Goal: Navigation & Orientation: Find specific page/section

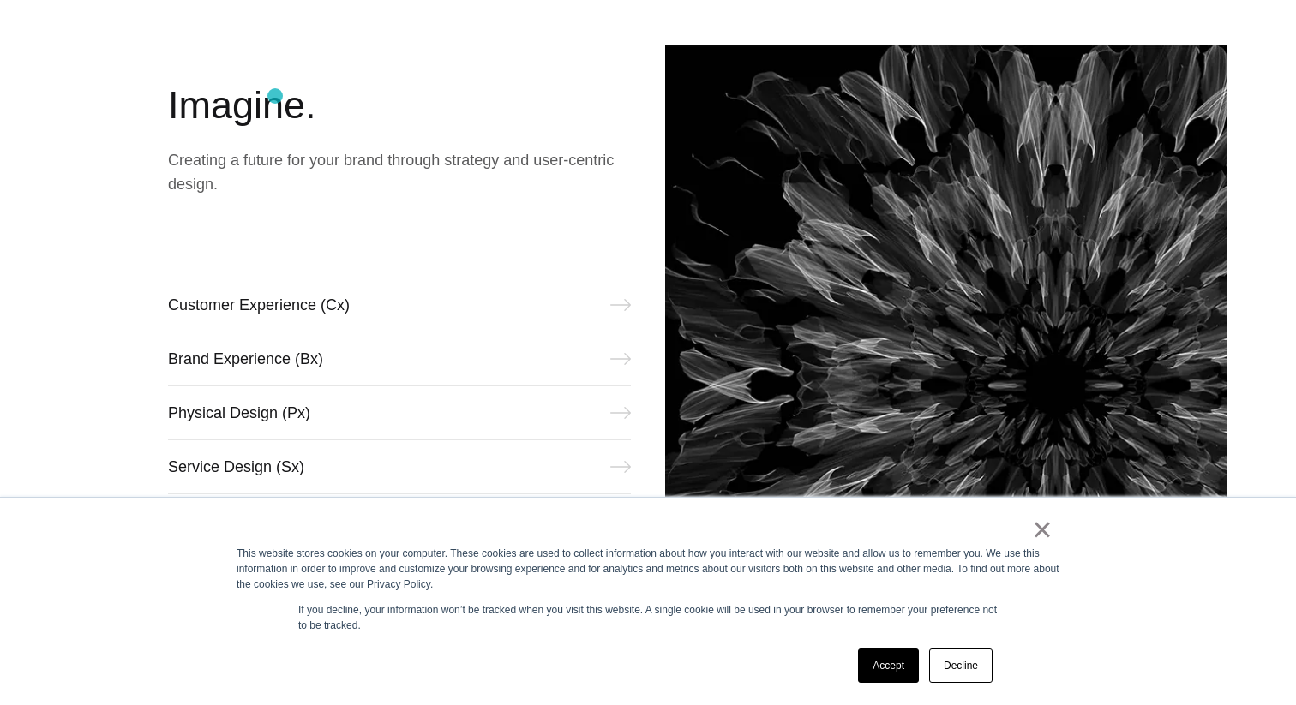
scroll to position [789, 0]
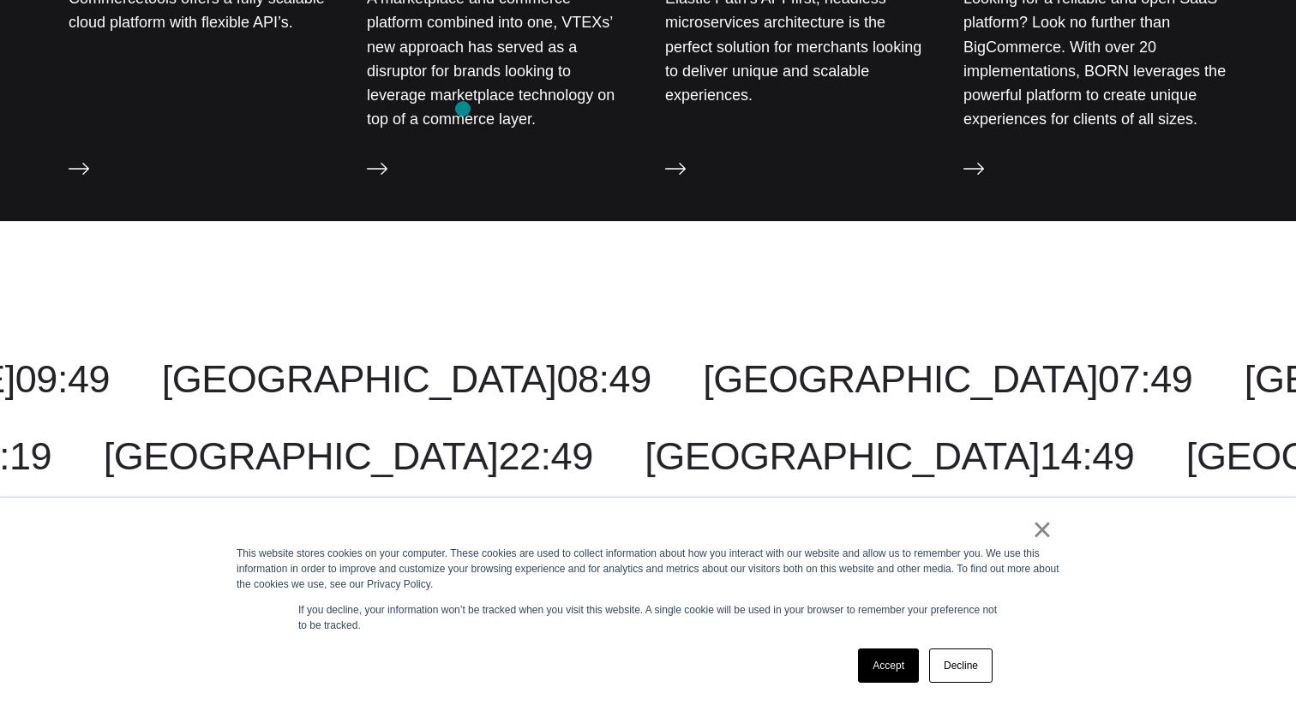
scroll to position [2666, 0]
